Goal: Task Accomplishment & Management: Complete application form

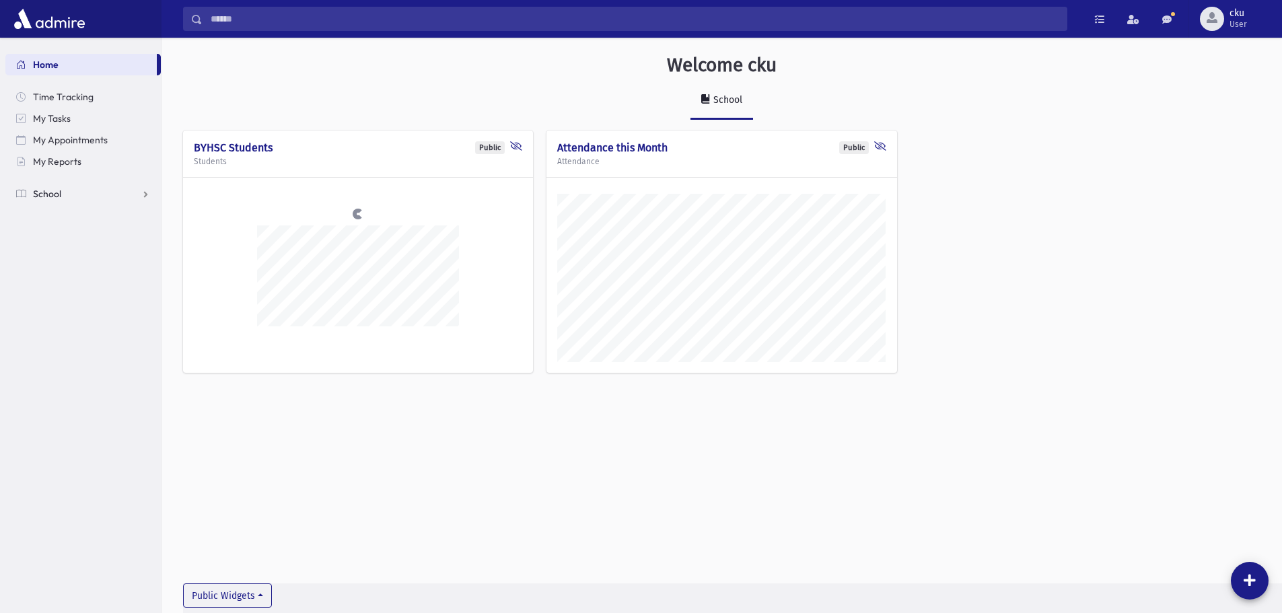
scroll to position [606, 1120]
click at [59, 194] on span "School" at bounding box center [47, 194] width 28 height 12
click at [60, 229] on link "Attendance" at bounding box center [82, 237] width 155 height 22
click at [61, 258] on span "Entry" at bounding box center [62, 258] width 23 height 12
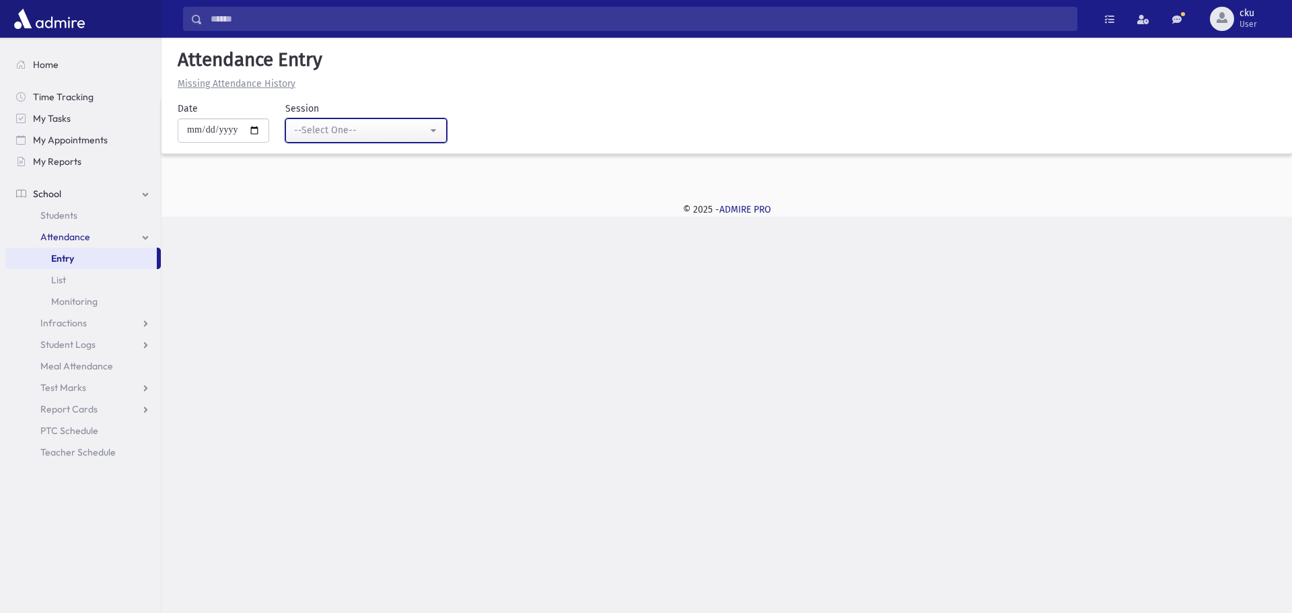
click at [382, 129] on div "--Select One--" at bounding box center [360, 130] width 133 height 14
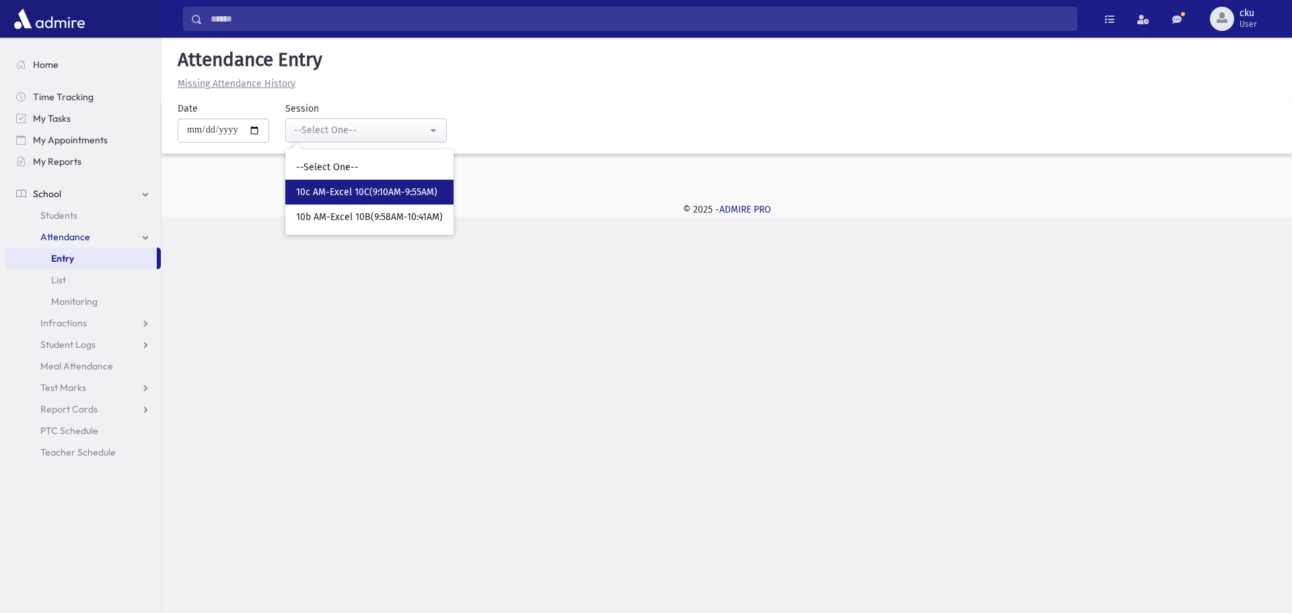
click at [392, 198] on span "10c AM-Excel 10C(9:10AM-9:55AM)" at bounding box center [366, 192] width 141 height 13
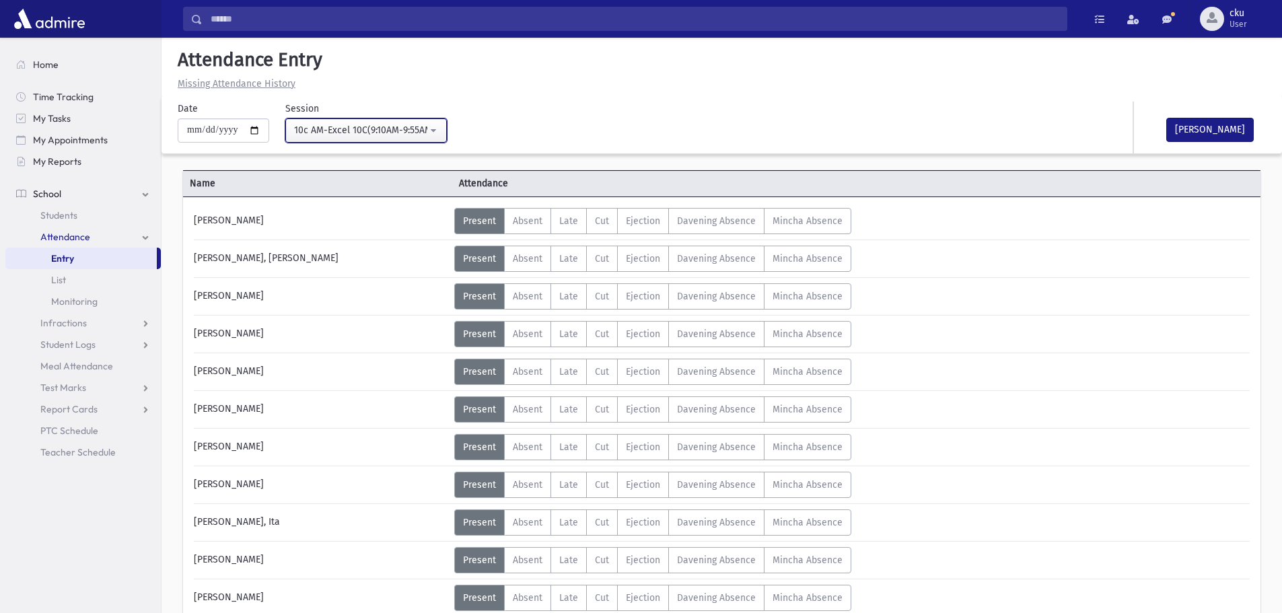
scroll to position [67, 0]
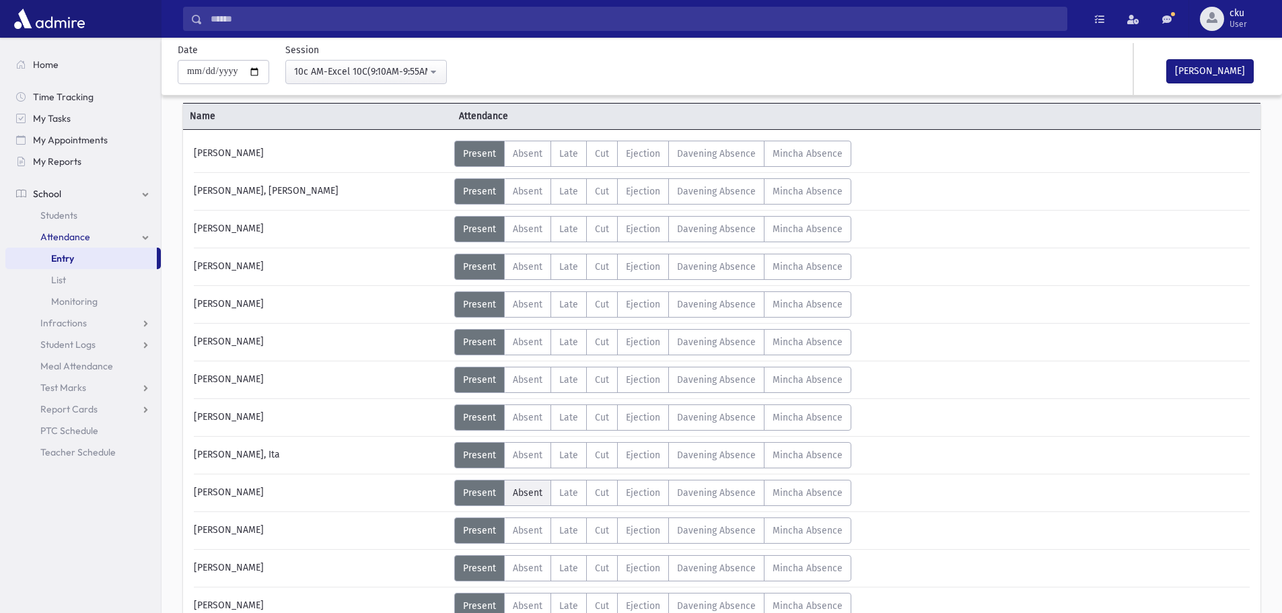
click at [526, 497] on span "Absent" at bounding box center [528, 492] width 30 height 11
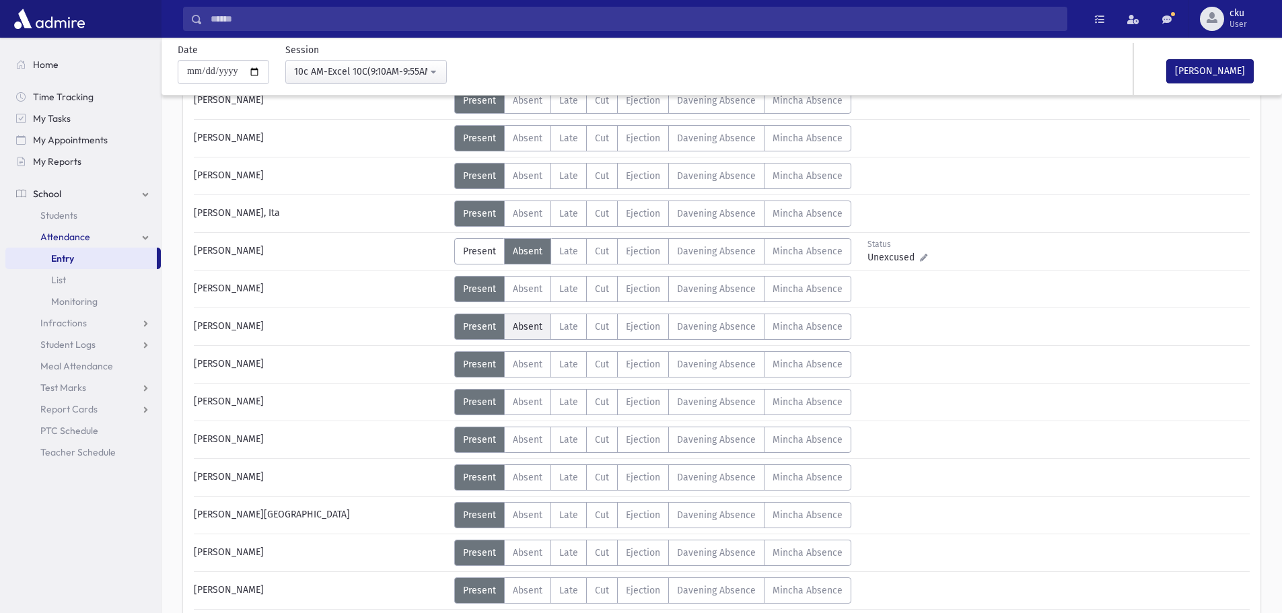
scroll to position [336, 0]
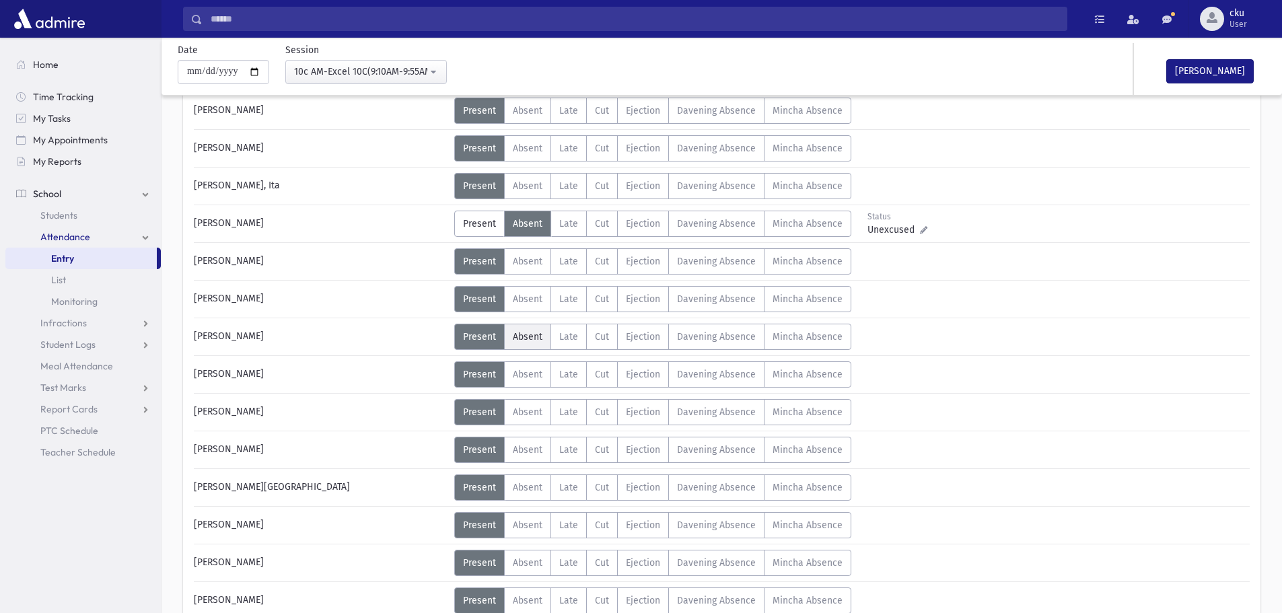
click at [531, 344] on label "Absent A" at bounding box center [527, 337] width 47 height 26
click at [522, 414] on span "Absent" at bounding box center [528, 411] width 30 height 11
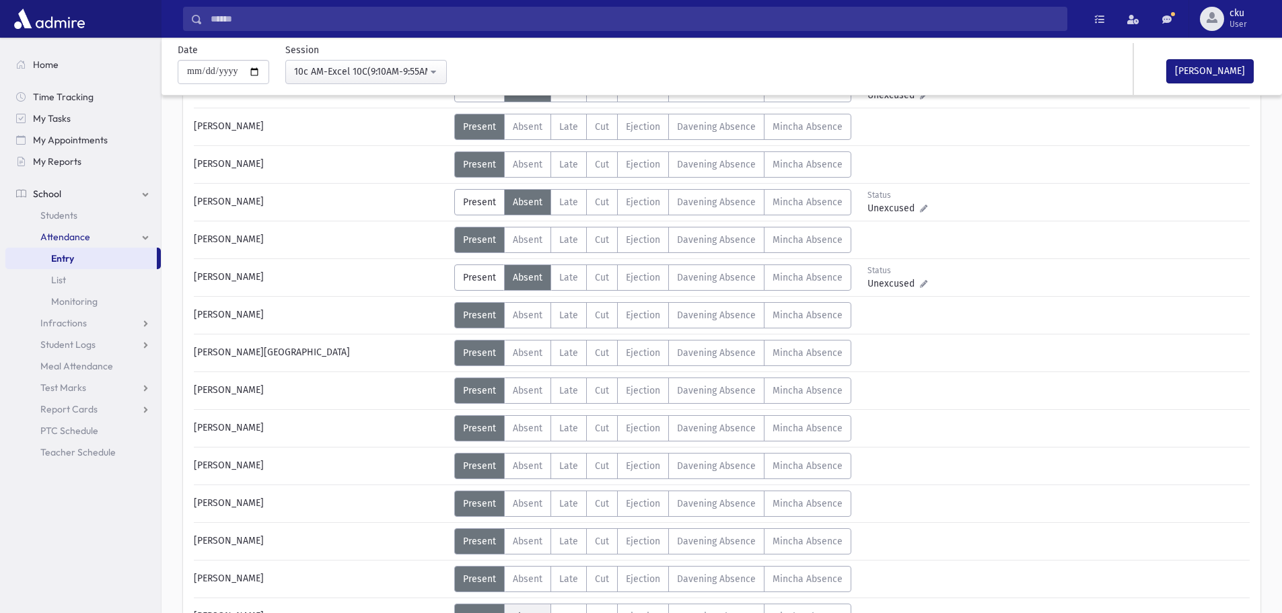
scroll to position [202, 0]
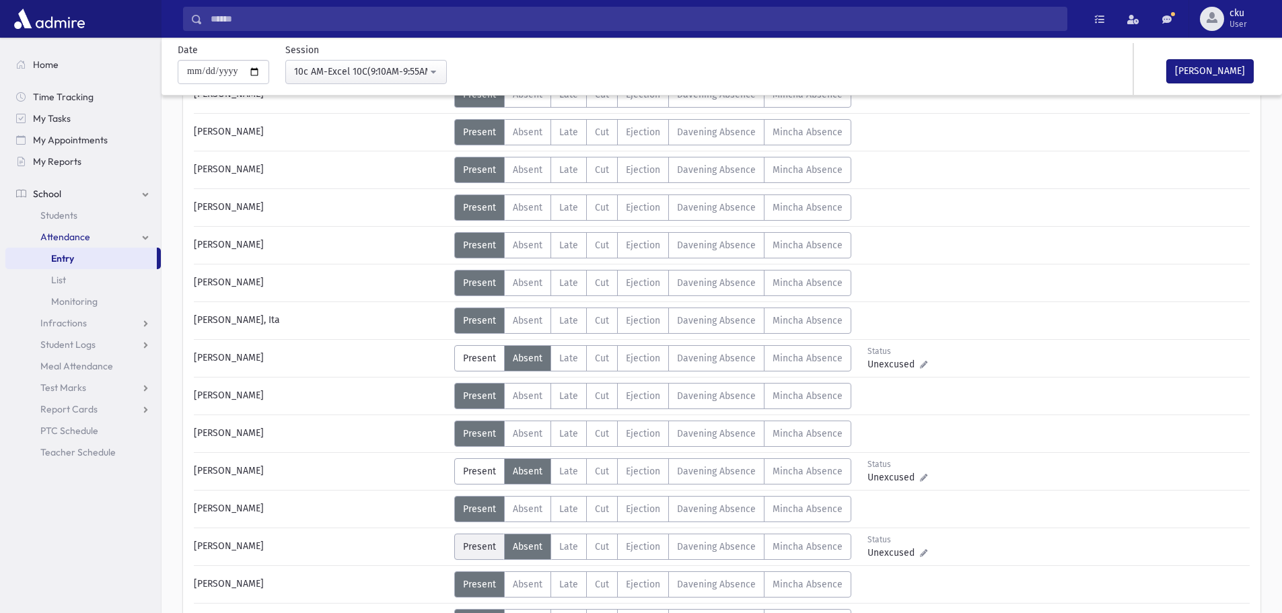
click at [478, 546] on span "Present" at bounding box center [479, 546] width 33 height 11
click at [1216, 65] on button "[PERSON_NAME]" at bounding box center [1209, 71] width 87 height 24
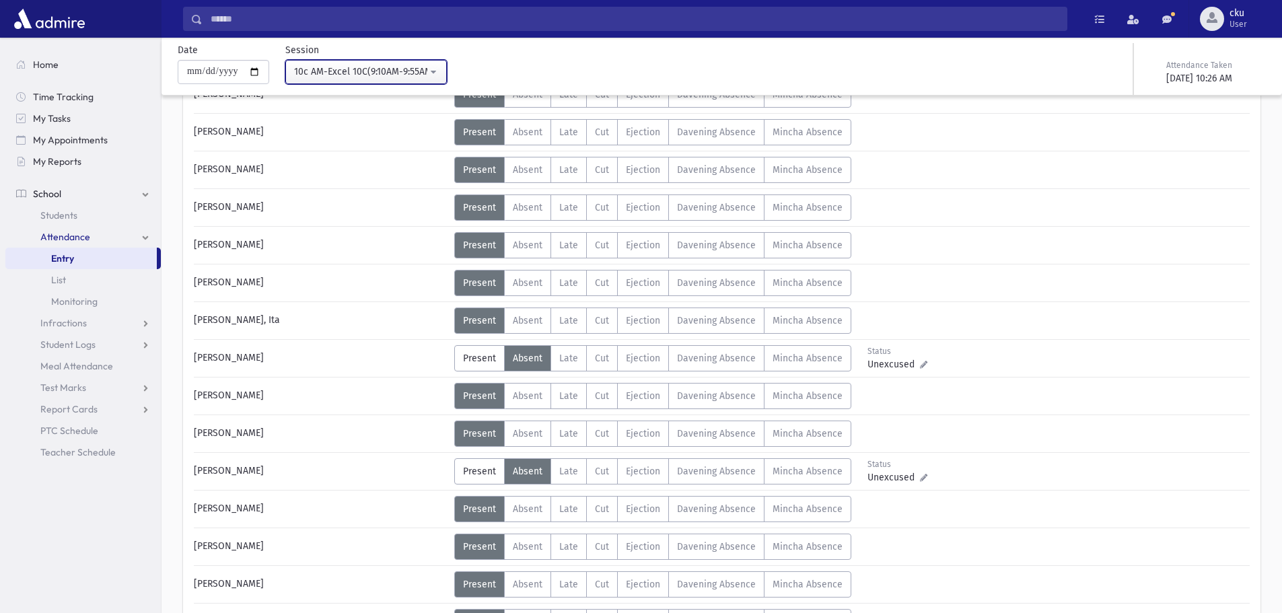
click at [372, 75] on div "10c AM-Excel 10C(9:10AM-9:55AM)" at bounding box center [360, 72] width 133 height 14
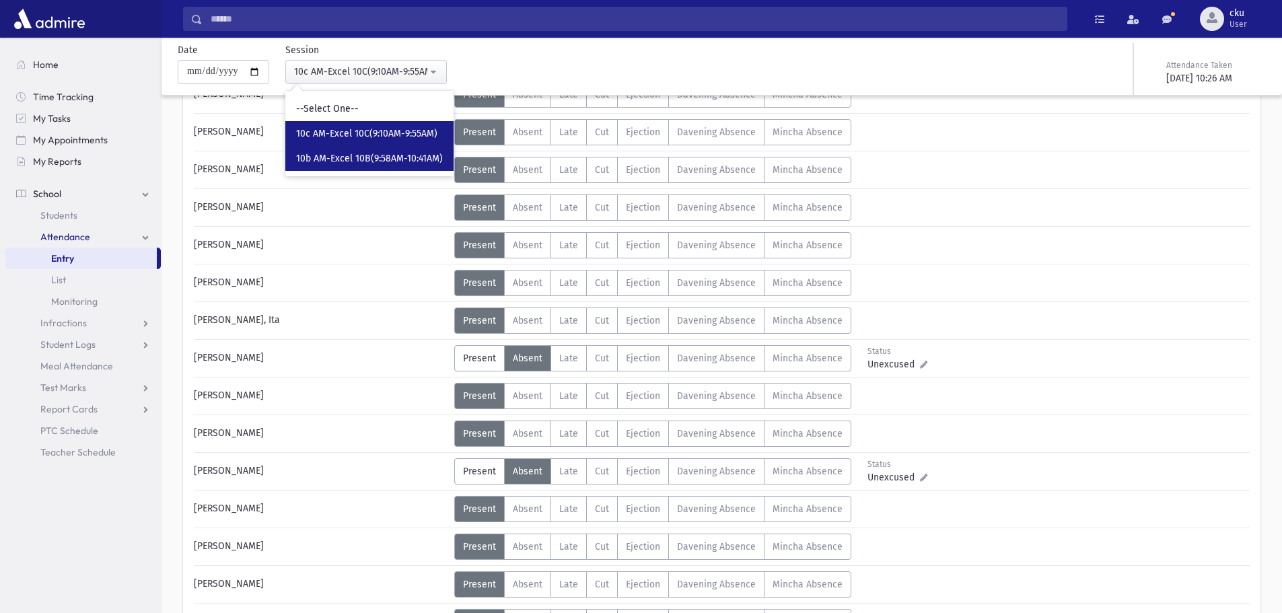
click at [365, 162] on span "10b AM-Excel 10B(9:58AM-10:41AM)" at bounding box center [369, 158] width 147 height 13
select select "****"
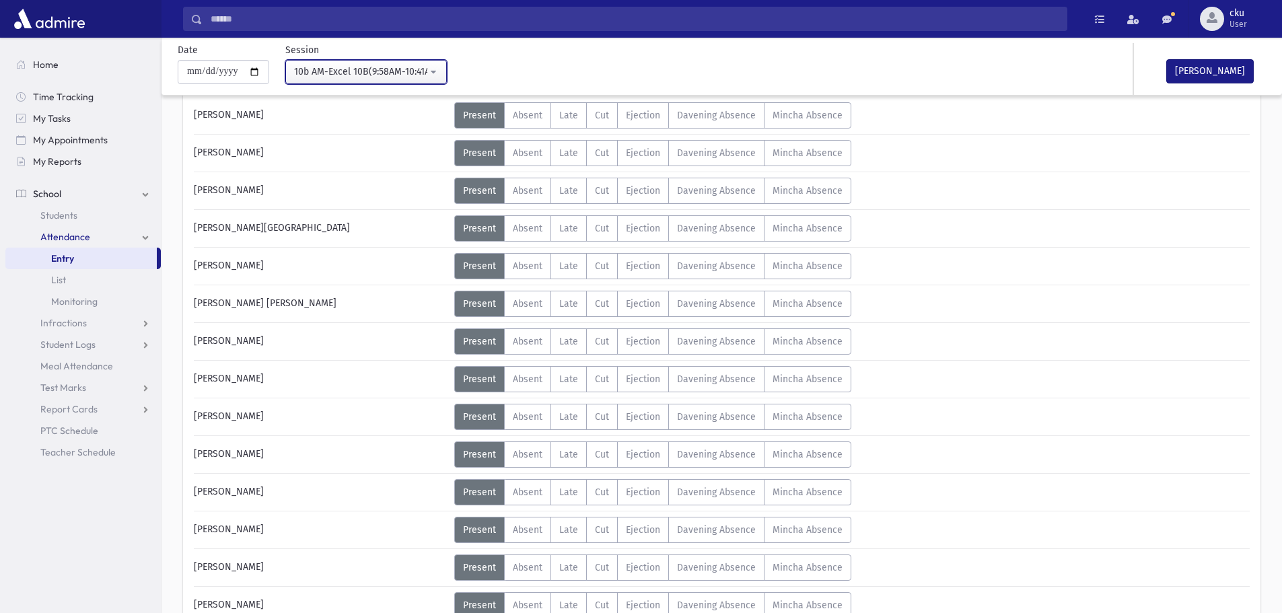
scroll to position [67, 0]
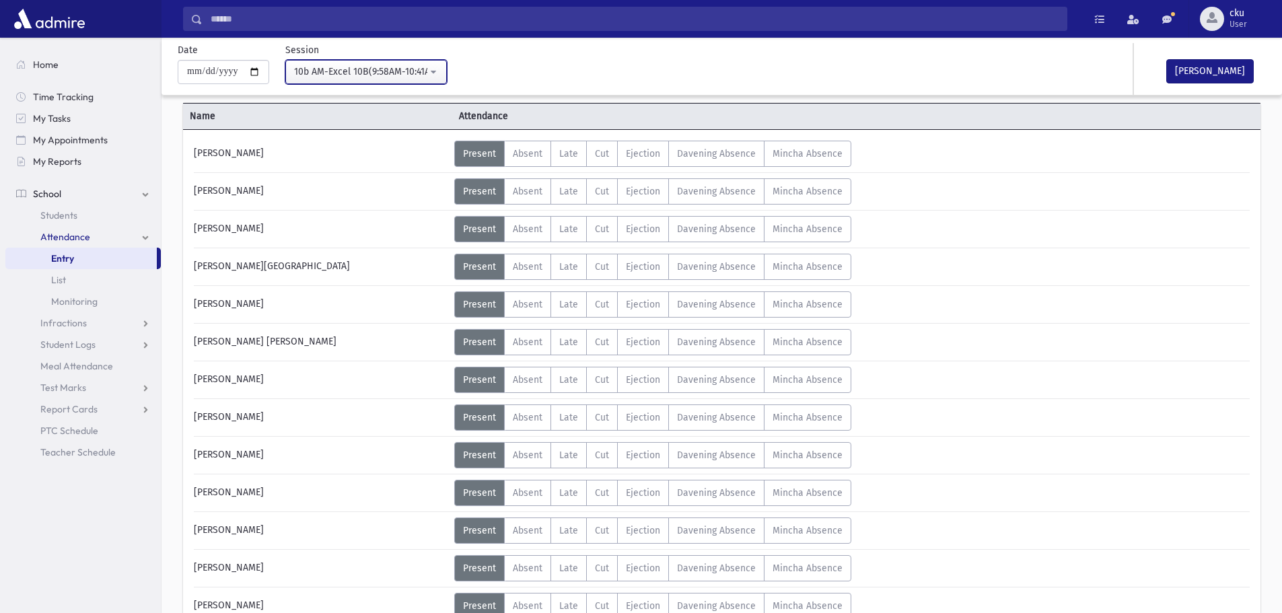
click at [379, 72] on div "10b AM-Excel 10B(9:58AM-10:41AM)" at bounding box center [360, 72] width 133 height 14
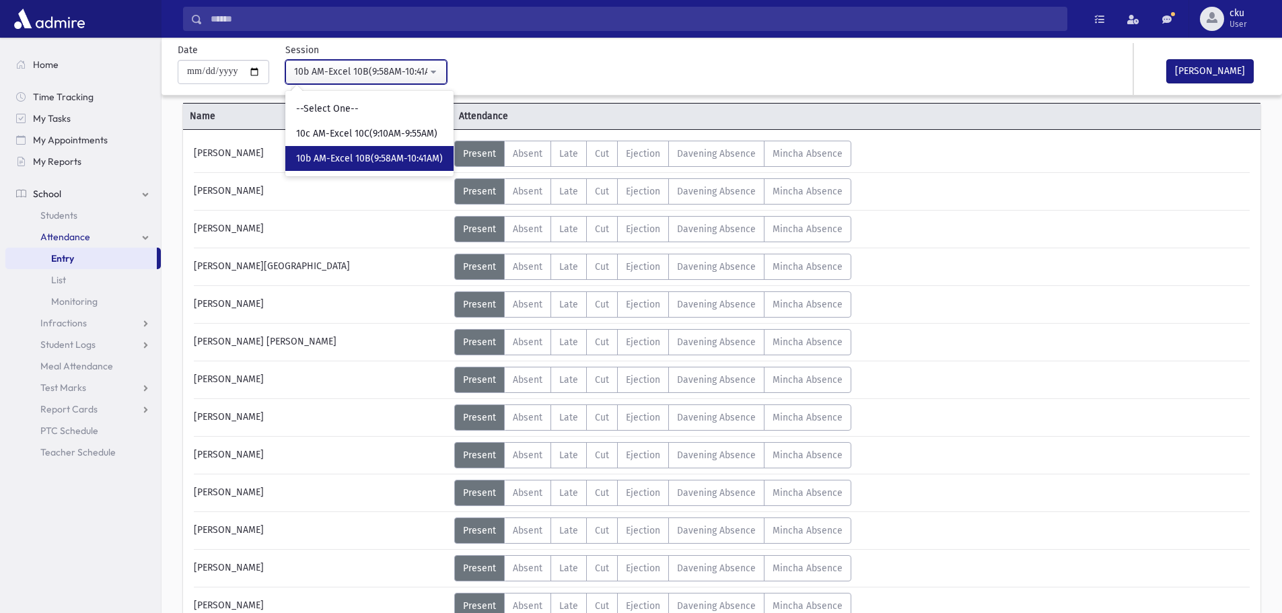
click at [379, 72] on div "10b AM-Excel 10B(9:58AM-10:41AM)" at bounding box center [360, 72] width 133 height 14
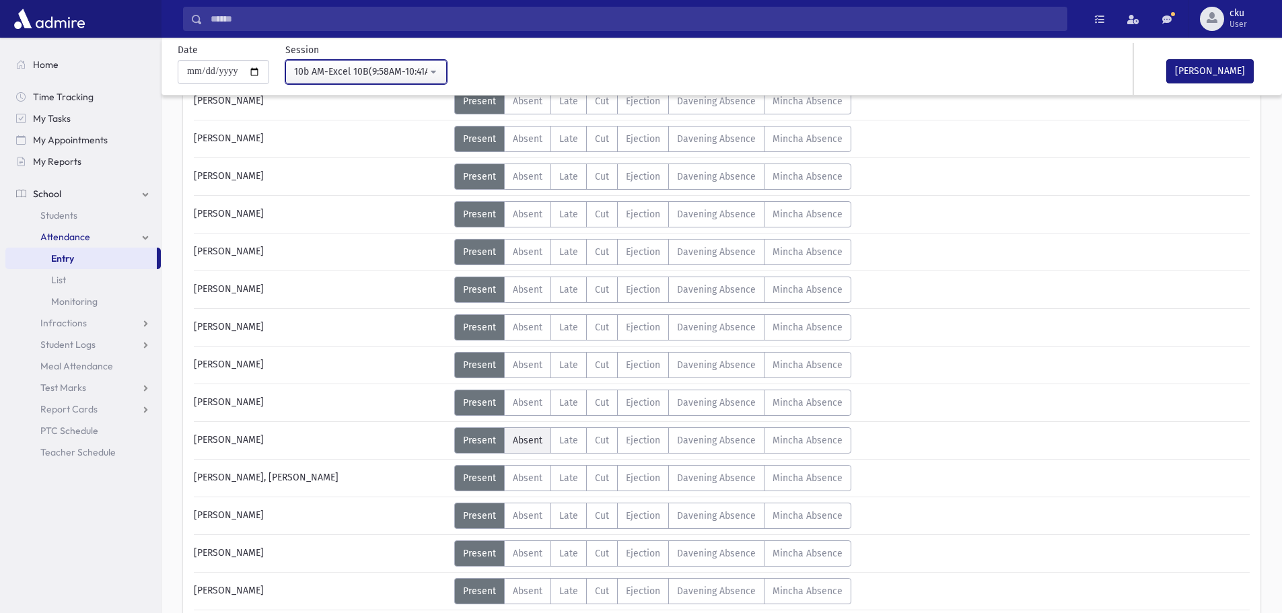
scroll to position [404, 0]
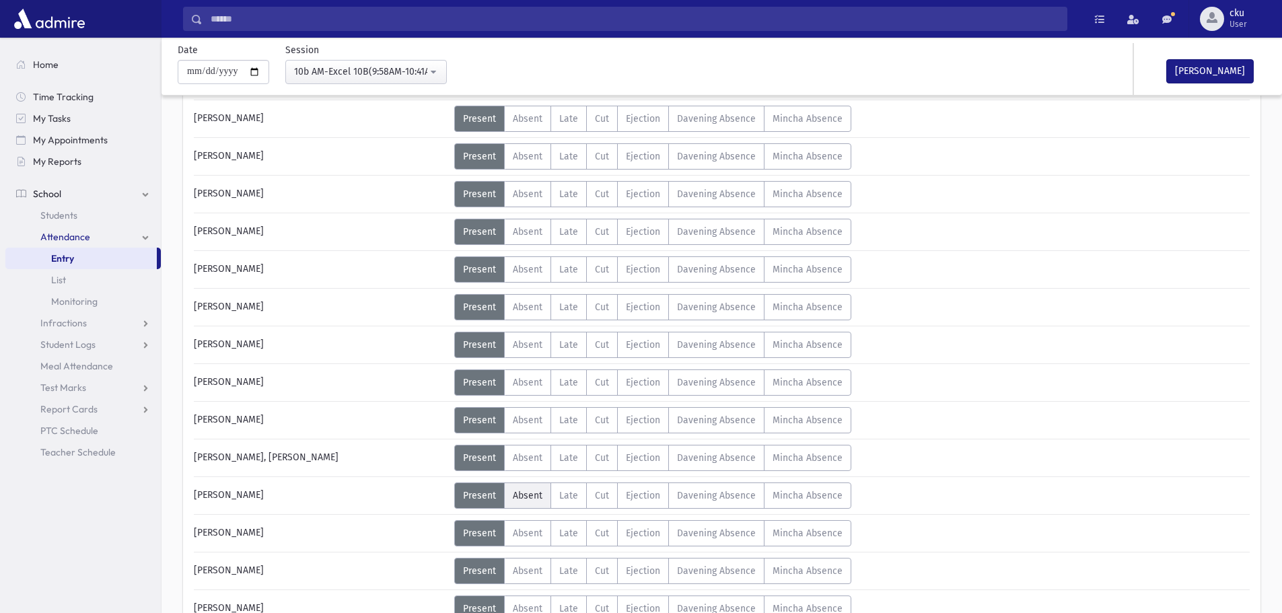
click at [525, 491] on span "Absent" at bounding box center [528, 495] width 30 height 11
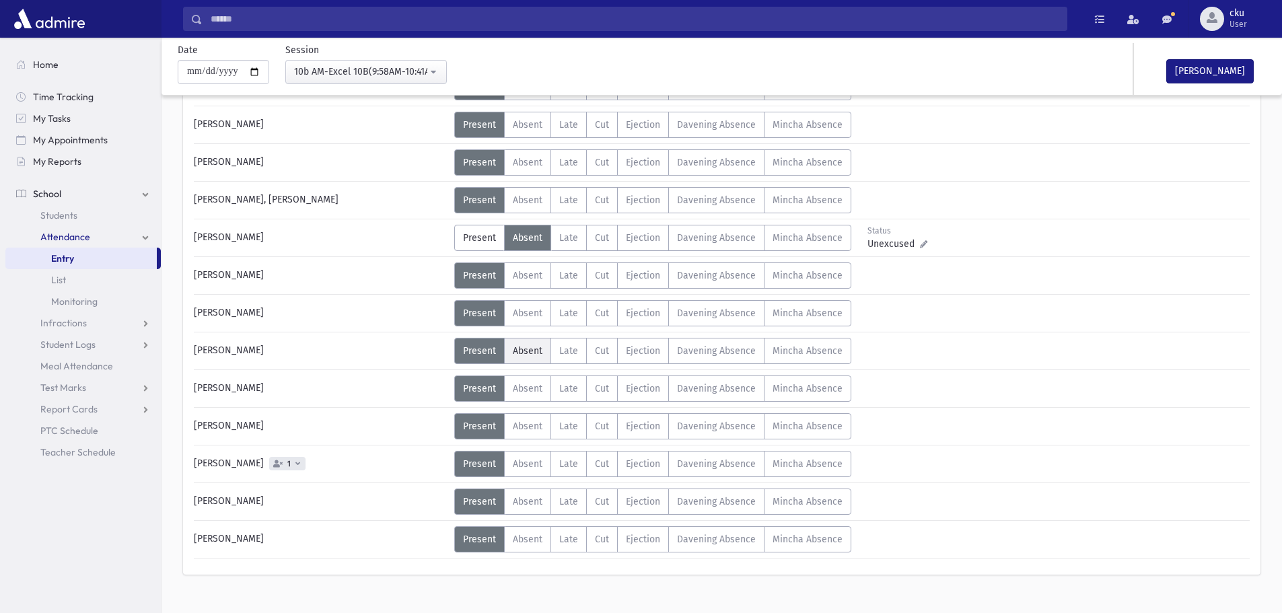
scroll to position [673, 0]
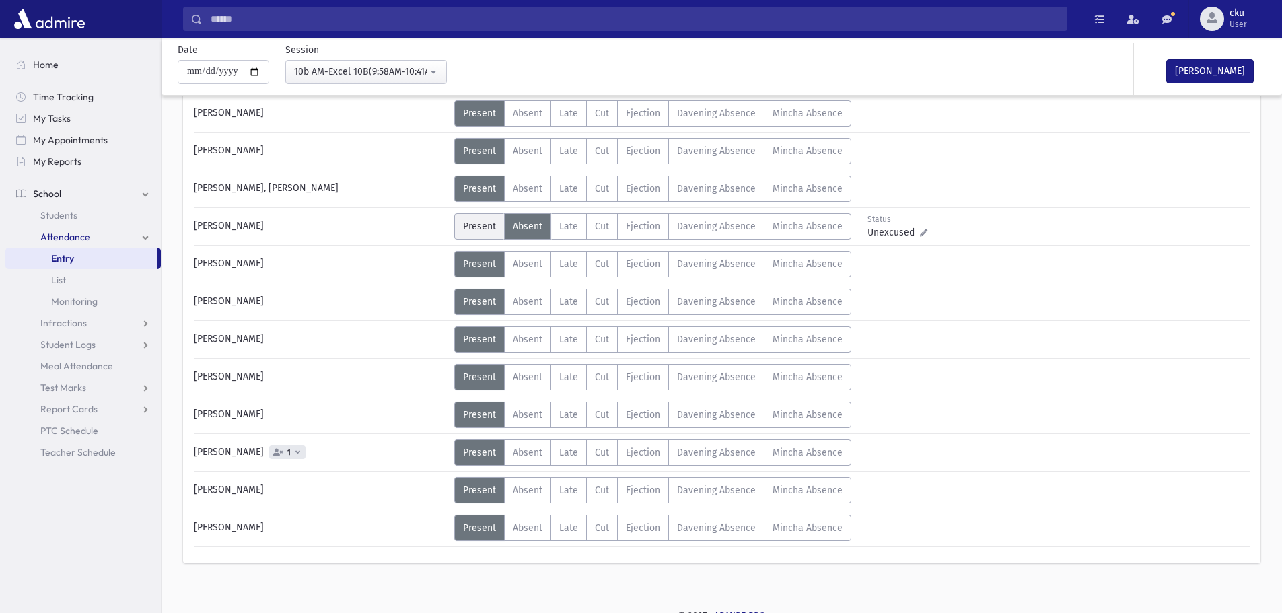
click at [469, 236] on label "Present P" at bounding box center [479, 226] width 50 height 26
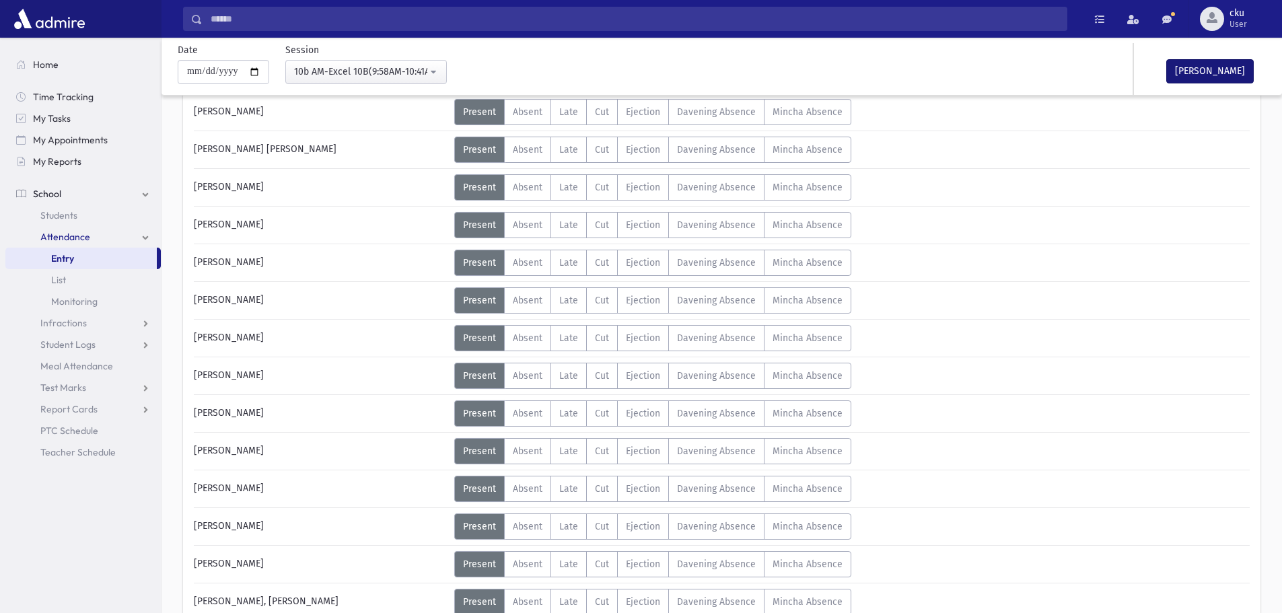
scroll to position [0, 0]
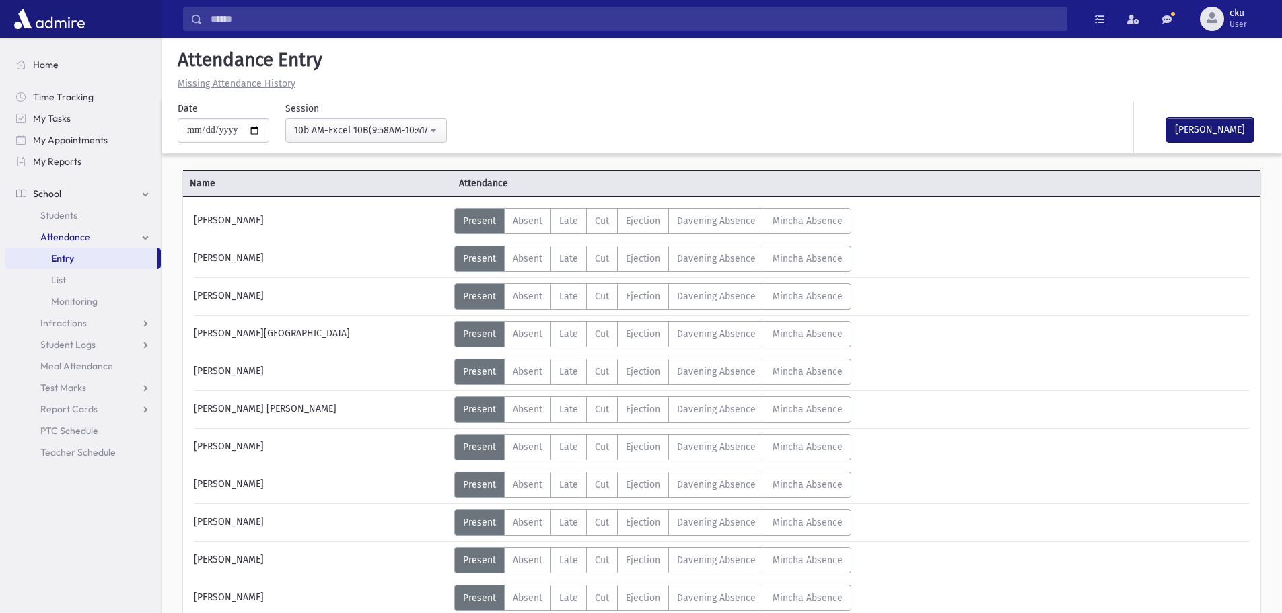
click at [1222, 122] on button "[PERSON_NAME]" at bounding box center [1209, 130] width 87 height 24
click at [1216, 135] on button "[PERSON_NAME]" at bounding box center [1209, 130] width 87 height 24
